Goal: Task Accomplishment & Management: Manage account settings

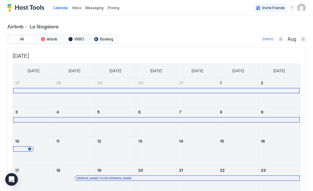
click at [114, 10] on div "Pricing" at bounding box center [114, 7] width 16 height 9
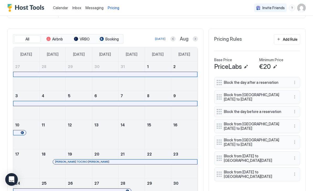
scroll to position [126, 0]
click at [284, 140] on span "Block from [GEOGRAPHIC_DATA][DATE] to [DATE]" at bounding box center [255, 142] width 62 height 9
click at [278, 139] on span "Block from [GEOGRAPHIC_DATA][DATE] to [DATE]" at bounding box center [255, 142] width 62 height 9
click at [295, 143] on button "More options" at bounding box center [294, 142] width 6 height 6
click at [306, 165] on span "Delete" at bounding box center [305, 166] width 10 height 4
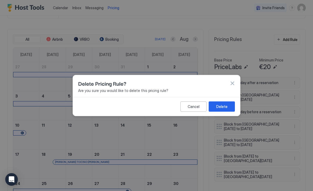
click at [230, 107] on button "Delete" at bounding box center [222, 106] width 26 height 10
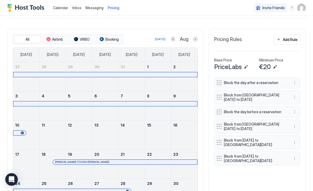
click at [295, 159] on button "More options" at bounding box center [294, 158] width 6 height 6
click at [305, 182] on span "Delete" at bounding box center [305, 181] width 10 height 4
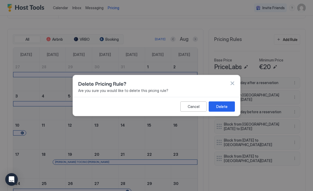
click at [225, 104] on div "Delete" at bounding box center [221, 107] width 11 height 6
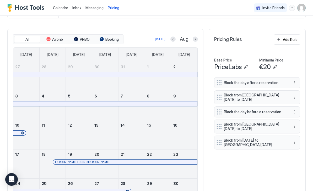
click at [294, 128] on button "More options" at bounding box center [294, 126] width 6 height 6
click at [305, 133] on div "Edit" at bounding box center [302, 133] width 20 height 8
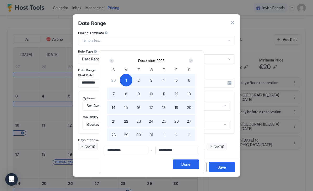
click at [178, 107] on span "19" at bounding box center [177, 108] width 4 height 6
type input "**********"
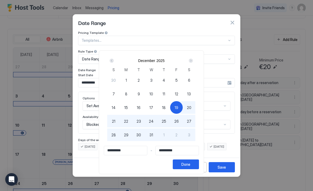
click at [193, 61] on div "Next" at bounding box center [191, 60] width 4 height 4
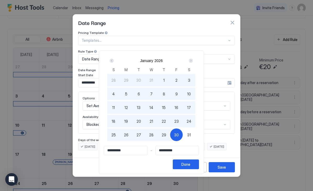
click at [114, 62] on div "Prev" at bounding box center [112, 60] width 4 height 4
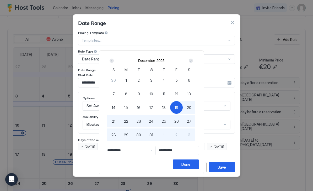
click at [193, 61] on div "Next" at bounding box center [191, 60] width 4 height 4
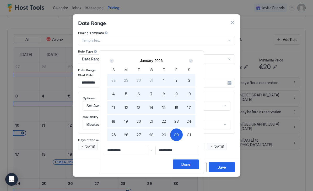
click at [199, 164] on button "Done" at bounding box center [186, 164] width 26 height 10
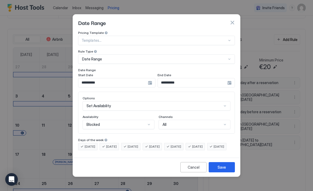
click at [224, 170] on div "Save" at bounding box center [222, 167] width 8 height 6
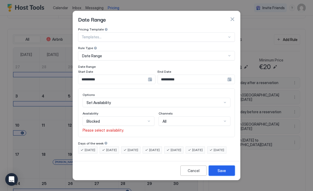
click at [224, 173] on div "Save" at bounding box center [222, 170] width 8 height 6
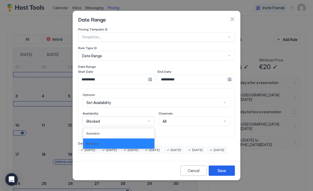
click at [145, 141] on div "Blocked" at bounding box center [118, 143] width 65 height 4
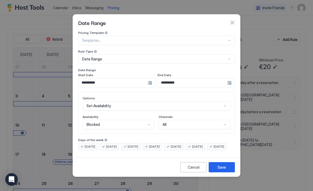
click at [227, 170] on button "Save" at bounding box center [222, 167] width 26 height 10
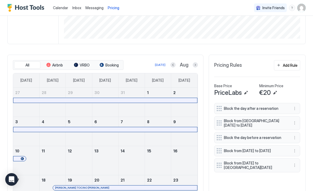
scroll to position [104, 0]
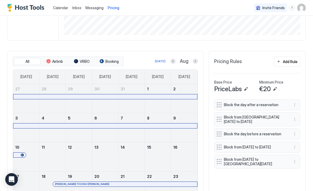
click at [194, 61] on button "Next month" at bounding box center [195, 60] width 5 height 5
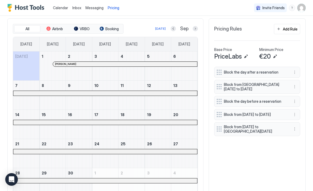
scroll to position [139, 0]
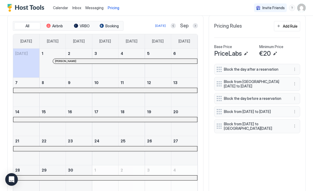
click at [196, 26] on button "Next month" at bounding box center [195, 25] width 5 height 5
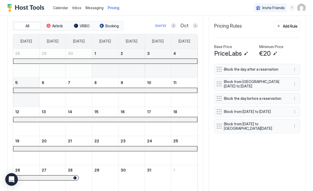
scroll to position [131, 0]
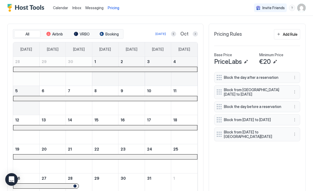
click at [195, 35] on button "Next month" at bounding box center [195, 33] width 5 height 5
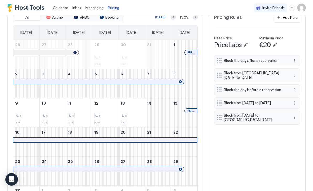
scroll to position [144, 0]
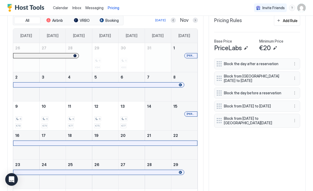
click at [197, 19] on button "Next month" at bounding box center [195, 20] width 5 height 5
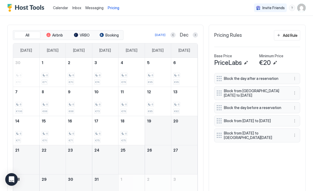
scroll to position [127, 0]
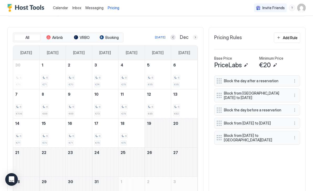
click at [197, 36] on button "Next month" at bounding box center [195, 37] width 5 height 5
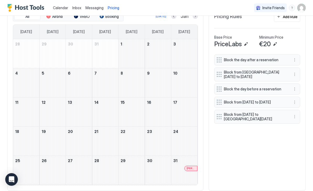
scroll to position [149, 0]
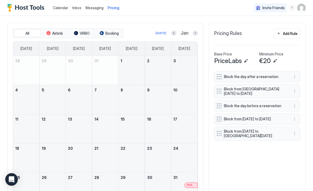
click at [194, 30] on button "Next month" at bounding box center [195, 32] width 5 height 5
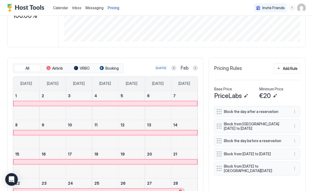
scroll to position [96, 0]
click at [196, 68] on button "Next month" at bounding box center [195, 68] width 5 height 5
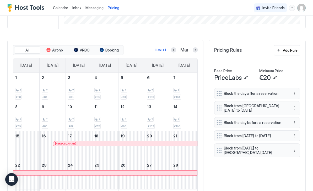
scroll to position [114, 0]
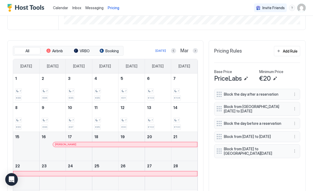
click at [196, 50] on button "Next month" at bounding box center [195, 50] width 5 height 5
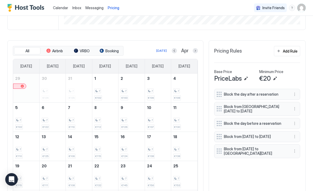
click at [193, 53] on div at bounding box center [195, 50] width 5 height 5
click at [197, 52] on button "Next month" at bounding box center [195, 50] width 5 height 5
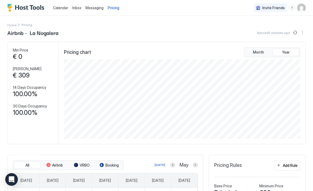
scroll to position [0, 0]
